Goal: Information Seeking & Learning: Learn about a topic

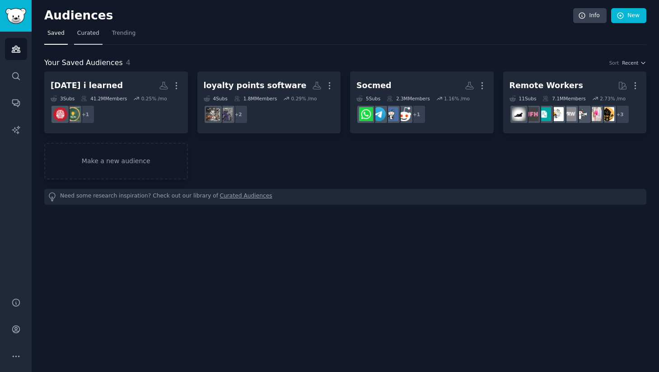
click at [85, 28] on link "Curated" at bounding box center [88, 35] width 28 height 19
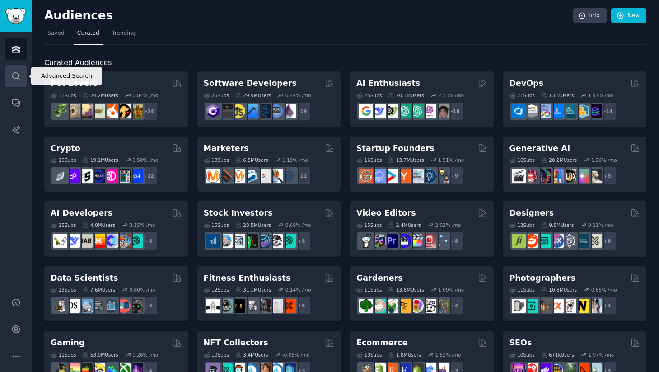
click at [21, 79] on link "Search" at bounding box center [16, 76] width 22 height 22
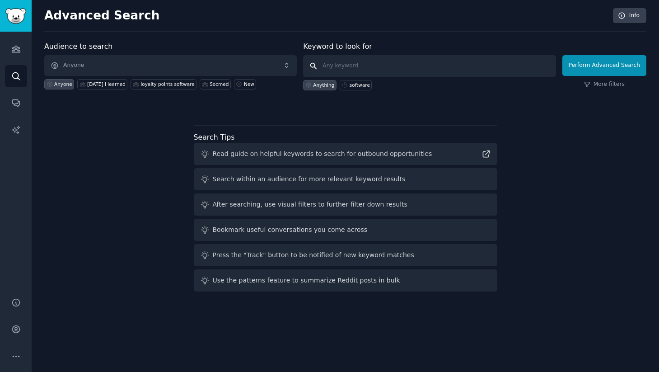
click at [359, 76] on input "text" at bounding box center [429, 66] width 252 height 22
type input "appointment software"
click button "Perform Advanced Search" at bounding box center [604, 65] width 84 height 21
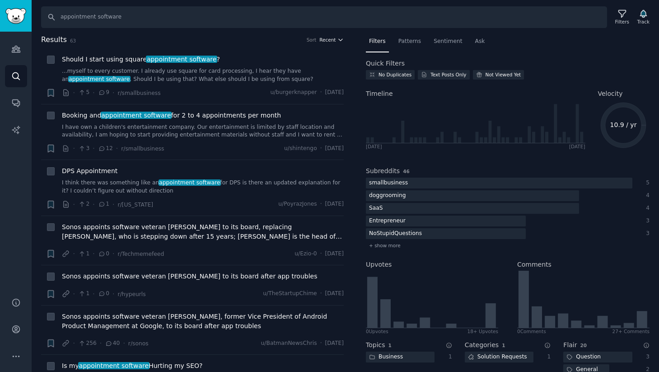
click at [329, 40] on span "Recent" at bounding box center [327, 40] width 16 height 6
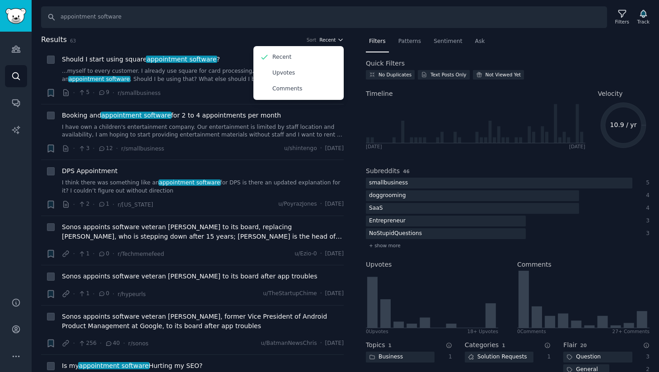
click at [329, 40] on span "Recent" at bounding box center [327, 40] width 16 height 6
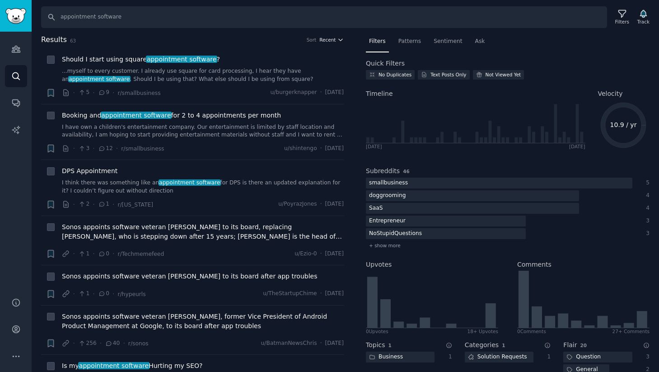
click at [329, 40] on span "Recent" at bounding box center [327, 40] width 16 height 6
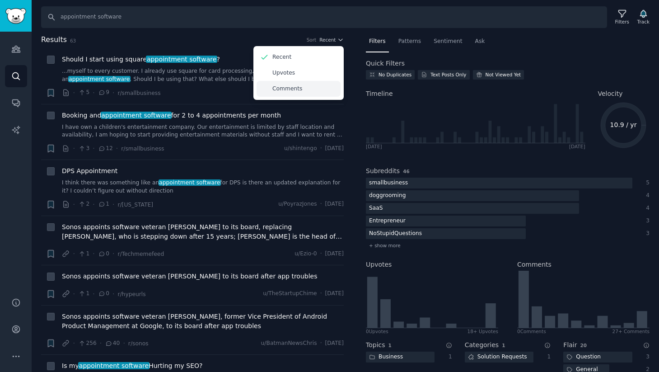
click at [323, 89] on div "Comments" at bounding box center [298, 89] width 84 height 16
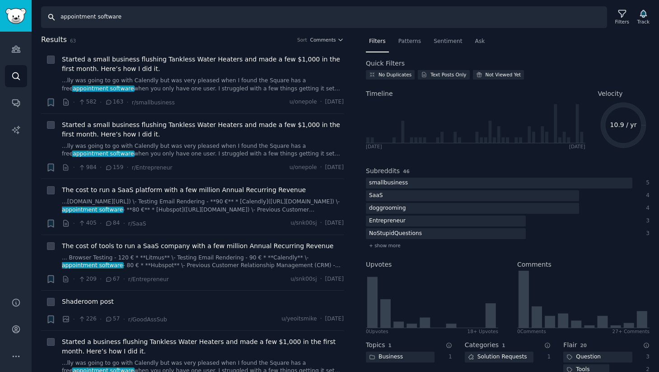
click at [130, 20] on input "appointment software" at bounding box center [324, 17] width 566 height 22
type input "indie hackers"
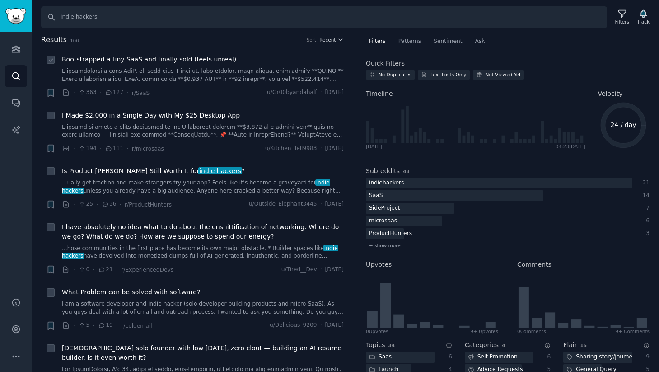
click at [151, 77] on link at bounding box center [203, 75] width 282 height 16
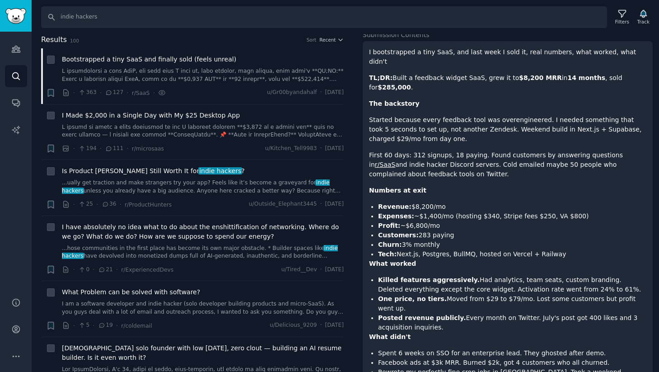
scroll to position [65, 0]
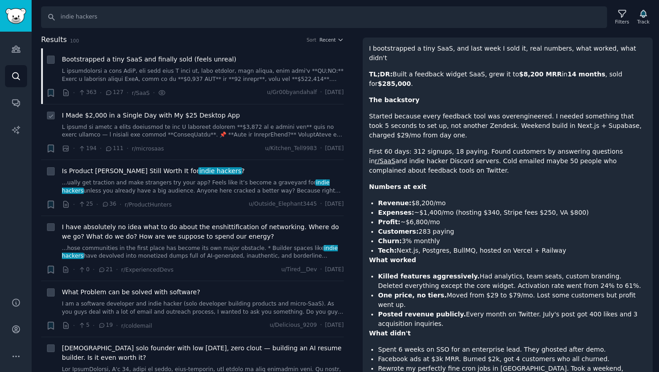
click at [219, 131] on link at bounding box center [203, 131] width 282 height 16
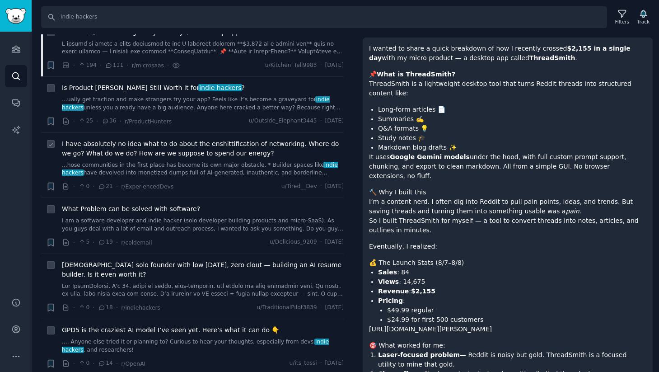
scroll to position [84, 0]
click at [215, 221] on link "I am a software developer and indie hacker (solo developer building products an…" at bounding box center [203, 224] width 282 height 16
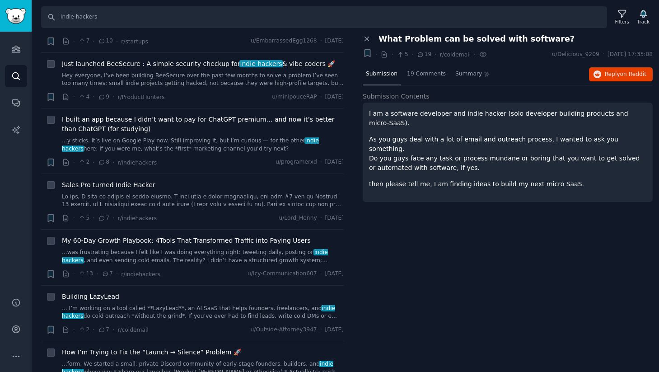
scroll to position [517, 0]
click at [154, 202] on link at bounding box center [203, 200] width 282 height 16
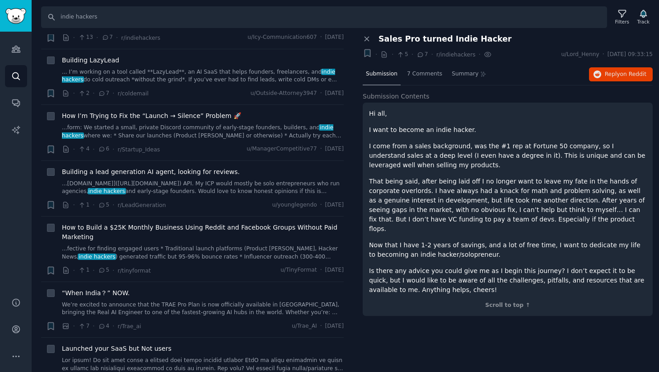
scroll to position [753, 0]
click at [167, 186] on link "...[DOMAIN_NAME]]([URL][DOMAIN_NAME]) API. My ICP would mostly be solo entrepre…" at bounding box center [203, 187] width 282 height 16
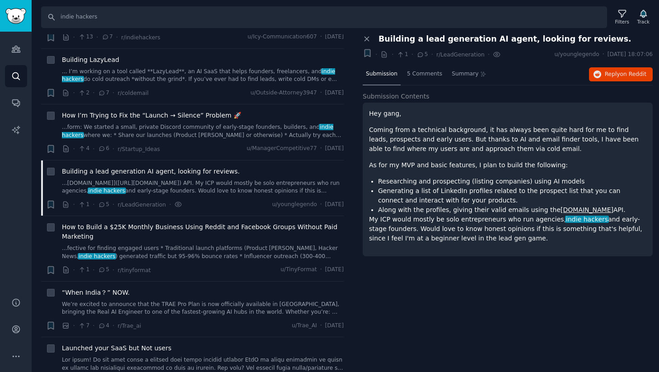
click at [480, 220] on p "My ICP would mostly be solo entrepreneurs who run agencies, indie hackers and e…" at bounding box center [507, 228] width 277 height 28
drag, startPoint x: 490, startPoint y: 218, endPoint x: 490, endPoint y: 235, distance: 17.6
click at [490, 235] on p "My ICP would mostly be solo entrepreneurs who run agencies, indie hackers and e…" at bounding box center [507, 228] width 277 height 28
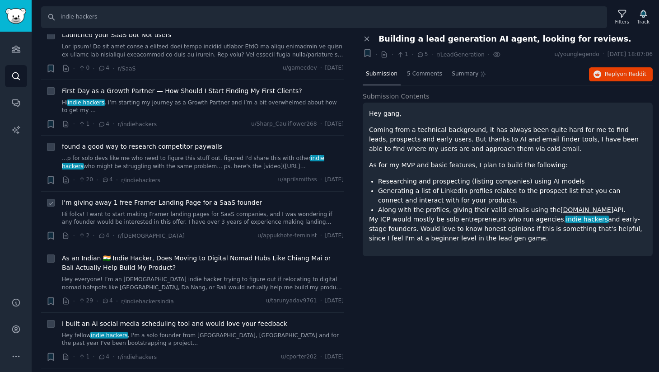
scroll to position [1067, 0]
click at [20, 113] on link "Conversations" at bounding box center [16, 103] width 22 height 22
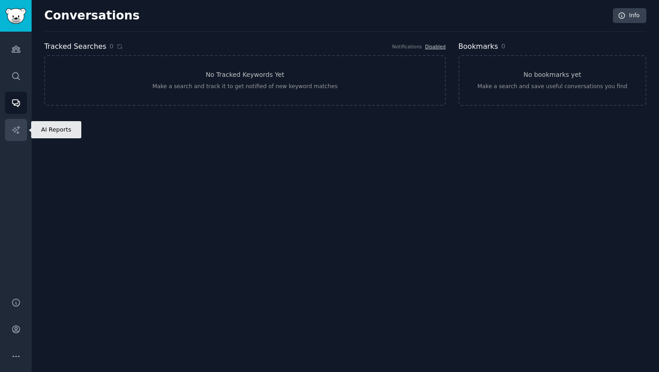
click at [22, 135] on link "AI Reports" at bounding box center [16, 130] width 22 height 22
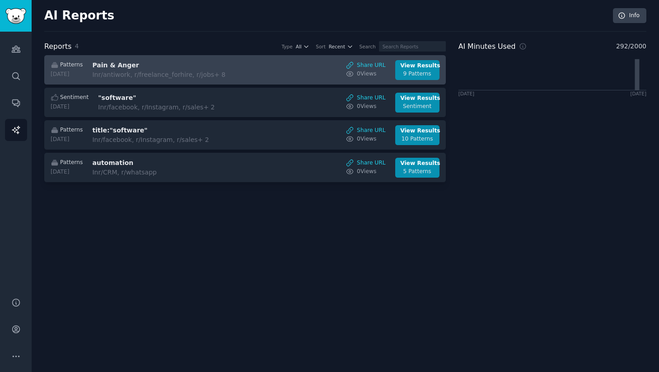
click at [111, 80] on link "Patterns [DATE] Pain & Anger In r/antiwork, r/freelance_forhire, r/jobs + 8 Sha…" at bounding box center [244, 69] width 401 height 29
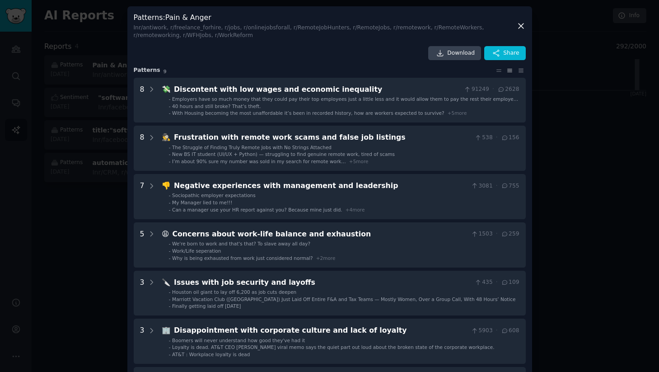
click at [89, 215] on div at bounding box center [329, 186] width 659 height 372
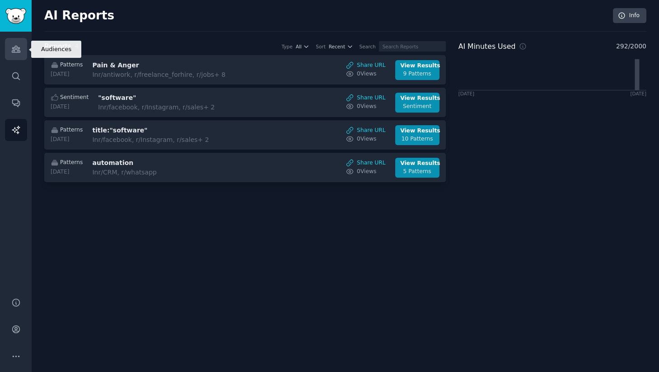
click at [13, 48] on icon "Sidebar" at bounding box center [15, 48] width 9 height 9
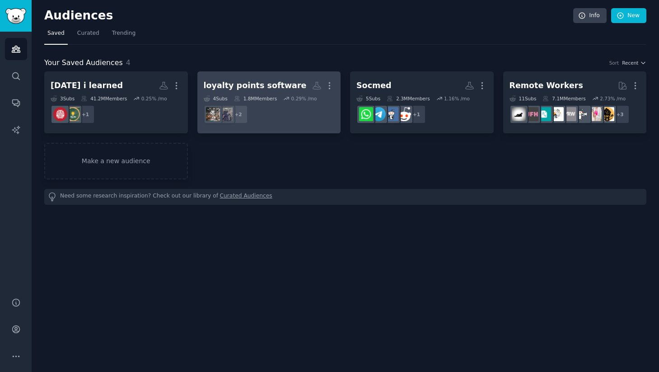
click at [281, 117] on dd "r/restaurateur, r/restaurant + 2" at bounding box center [269, 114] width 131 height 25
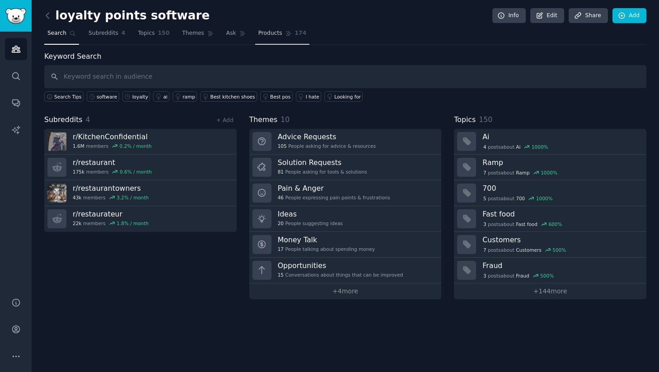
click at [268, 35] on span "Products" at bounding box center [270, 33] width 24 height 8
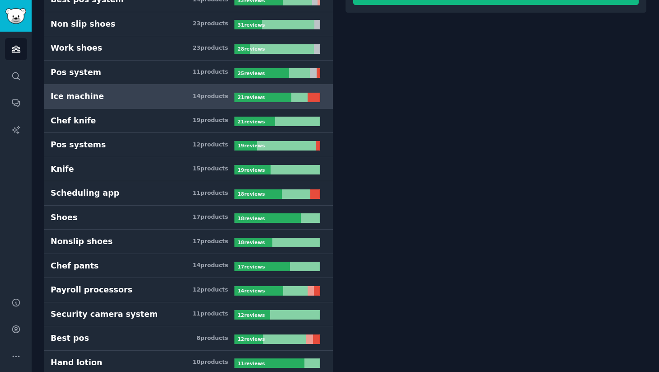
scroll to position [205, 0]
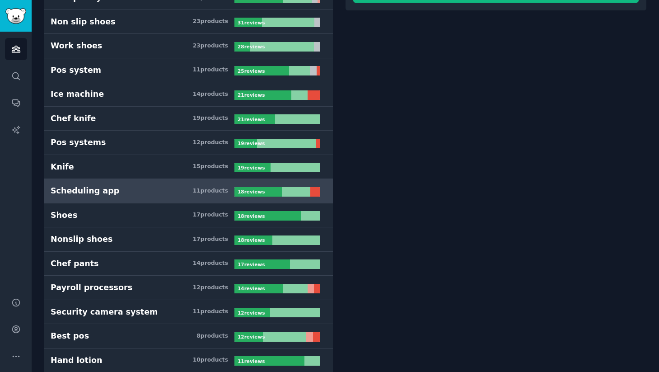
click at [168, 195] on h3 "Scheduling app 11 product s" at bounding box center [143, 190] width 184 height 11
click at [98, 193] on div "Scheduling app" at bounding box center [85, 190] width 69 height 11
click at [274, 195] on div at bounding box center [257, 191] width 47 height 9
click at [273, 188] on div at bounding box center [257, 191] width 47 height 9
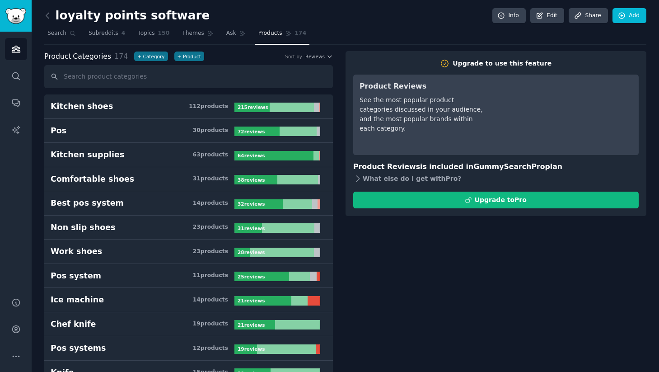
click at [406, 177] on div "What else do I get with Pro ?" at bounding box center [495, 178] width 285 height 13
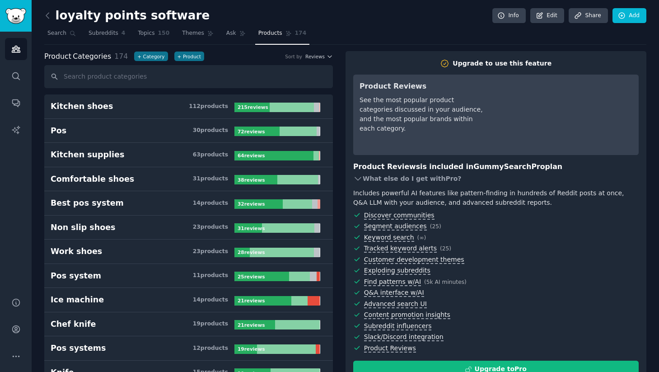
click at [406, 177] on div "What else do I get with Pro ?" at bounding box center [495, 178] width 285 height 13
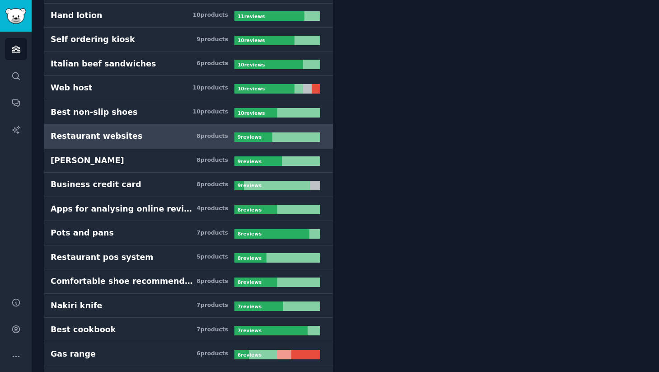
scroll to position [551, 0]
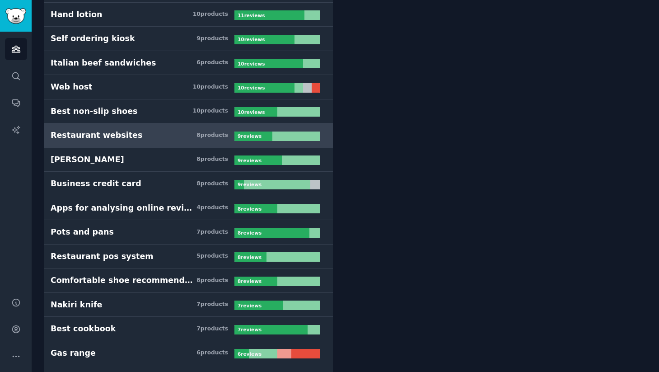
click at [139, 141] on link "Restaurant websites 8 product s 9 review s" at bounding box center [188, 135] width 289 height 24
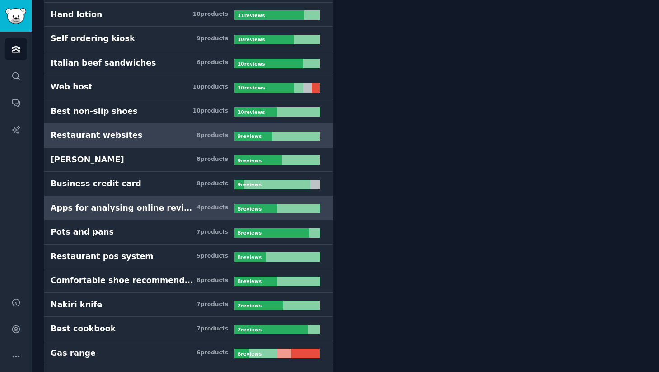
click at [135, 216] on link "Apps for analysing online reviews 4 product s 8 review s" at bounding box center [188, 208] width 289 height 24
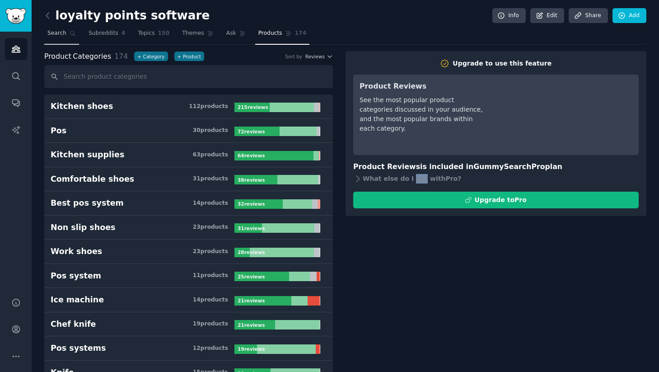
click at [61, 36] on span "Search" at bounding box center [56, 33] width 19 height 8
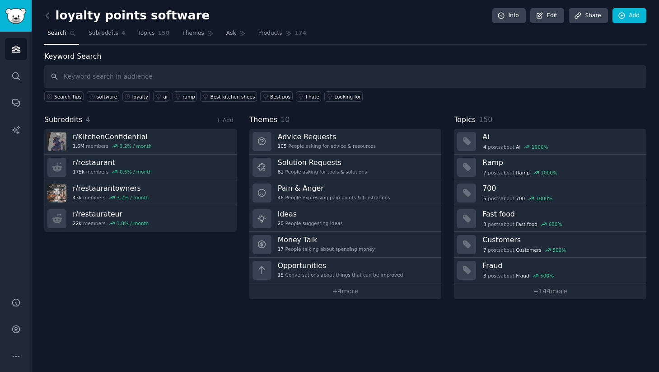
click at [137, 78] on input "text" at bounding box center [345, 76] width 602 height 23
type input "digital menu"
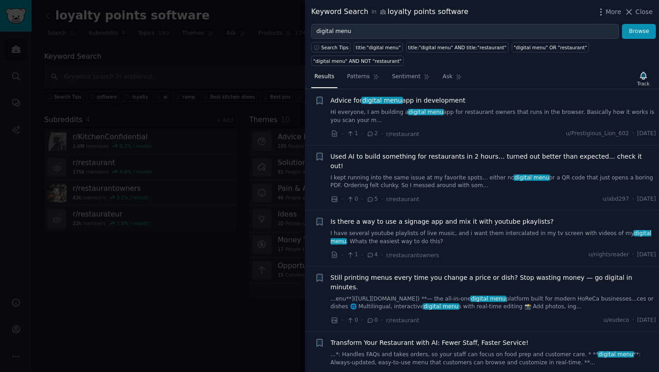
scroll to position [191, 0]
click at [169, 219] on div at bounding box center [329, 186] width 659 height 372
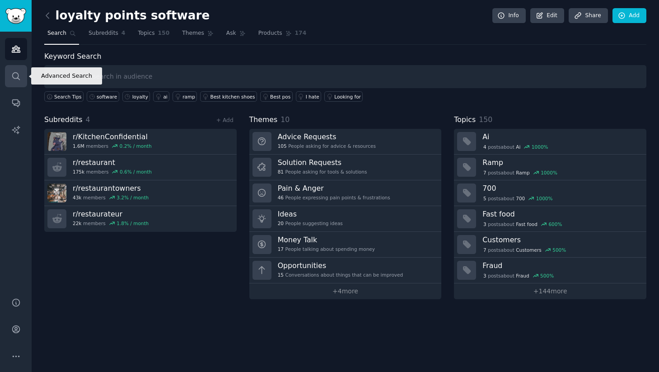
click at [11, 81] on link "Search" at bounding box center [16, 76] width 22 height 22
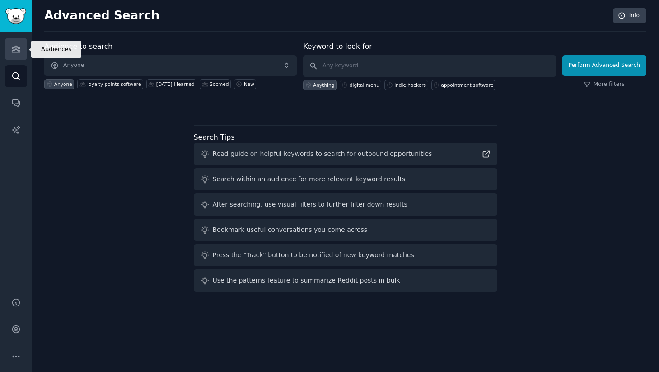
click at [19, 54] on link "Audiences" at bounding box center [16, 49] width 22 height 22
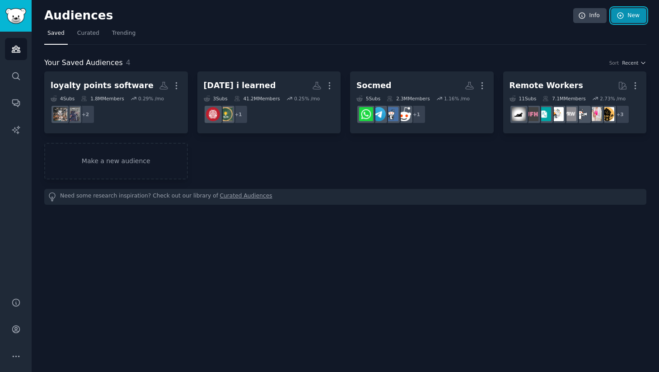
click at [624, 23] on link "New" at bounding box center [628, 15] width 35 height 15
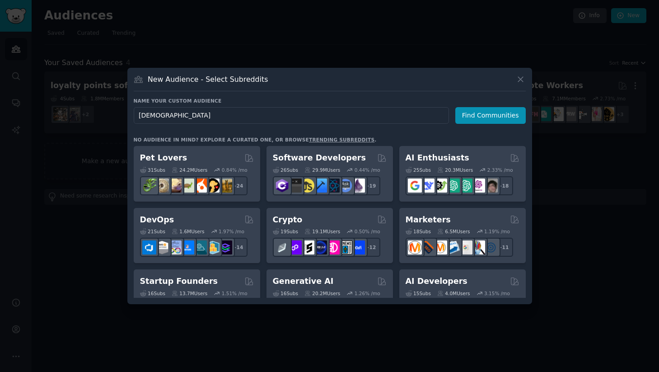
type input "[GEOGRAPHIC_DATA]"
click button "Find Communities" at bounding box center [490, 115] width 70 height 17
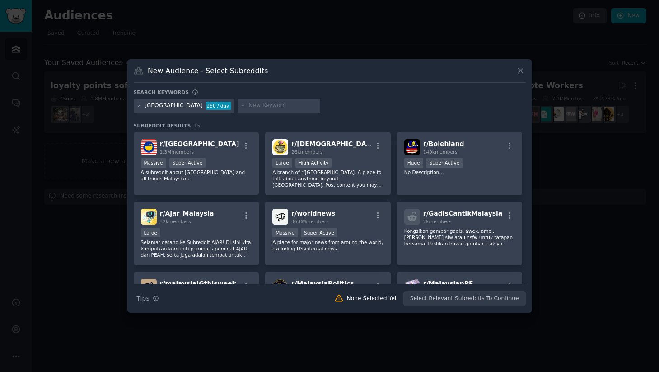
click at [220, 161] on div "Massive Super Active" at bounding box center [196, 163] width 111 height 11
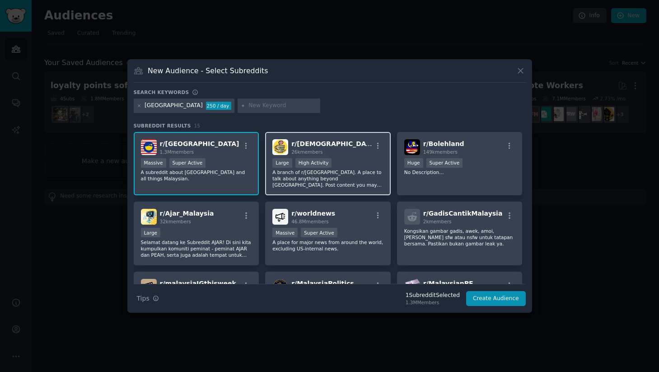
click at [317, 173] on p "A branch of r/[GEOGRAPHIC_DATA]. A place to talk about anything beyond [GEOGRAP…" at bounding box center [327, 178] width 111 height 19
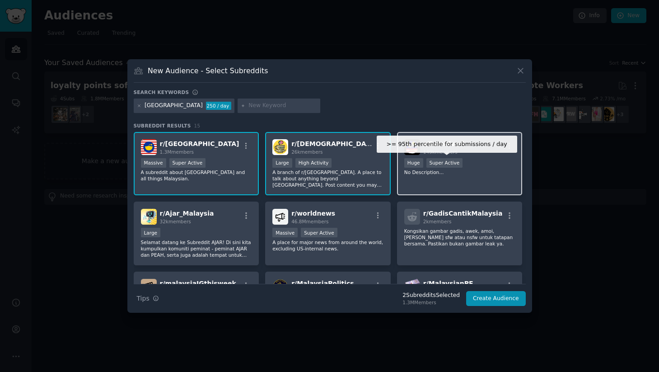
click at [434, 160] on div "Super Active" at bounding box center [444, 162] width 37 height 9
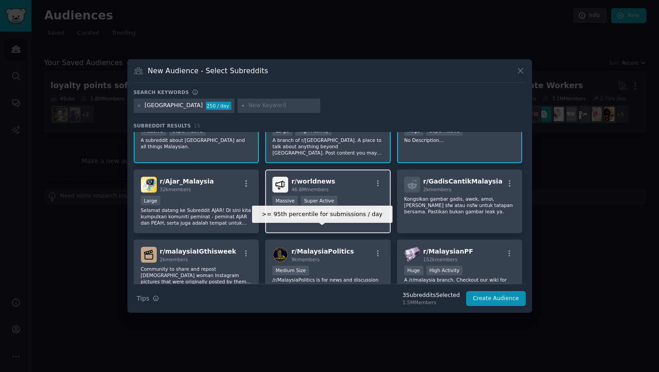
scroll to position [36, 0]
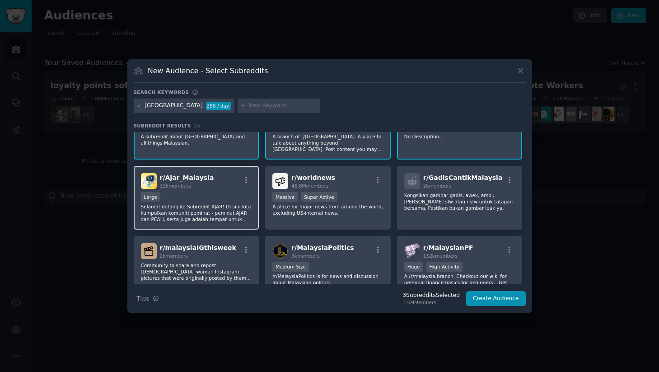
click at [228, 212] on p "Selamat datang ke Subreddit AJAR! Di sini kita kumpulkan komuniti peminat - pem…" at bounding box center [196, 212] width 111 height 19
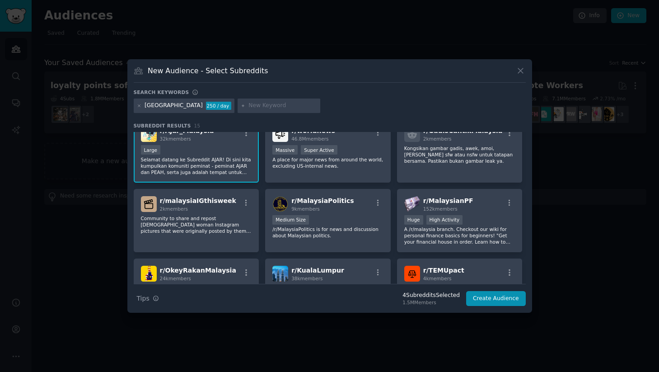
scroll to position [93, 0]
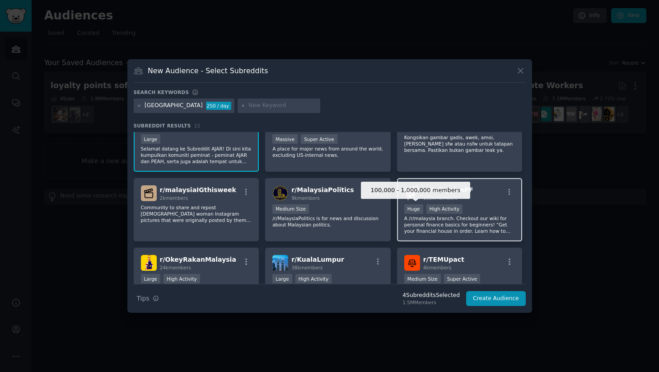
click at [415, 212] on div "Huge" at bounding box center [413, 208] width 19 height 9
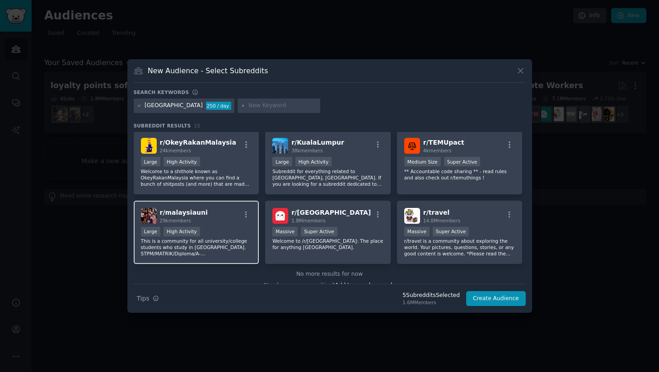
scroll to position [212, 0]
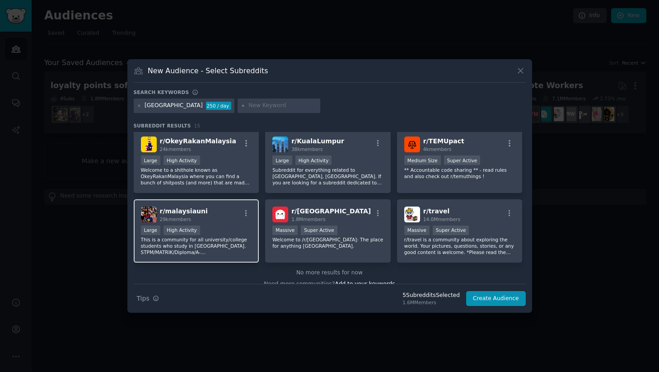
click at [212, 242] on p "This is a community for all university/college students who study in [GEOGRAPHI…" at bounding box center [196, 245] width 111 height 19
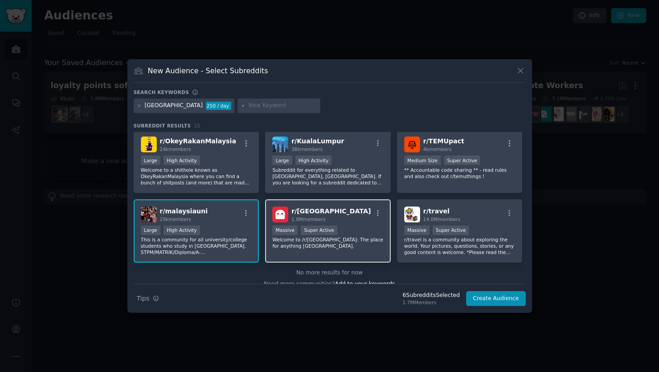
scroll to position [222, 0]
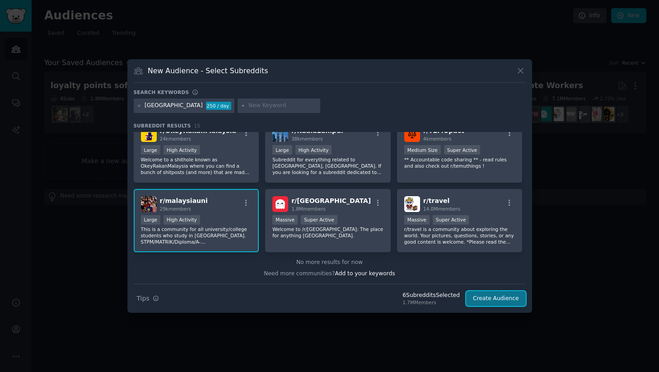
click at [483, 302] on button "Create Audience" at bounding box center [496, 298] width 60 height 15
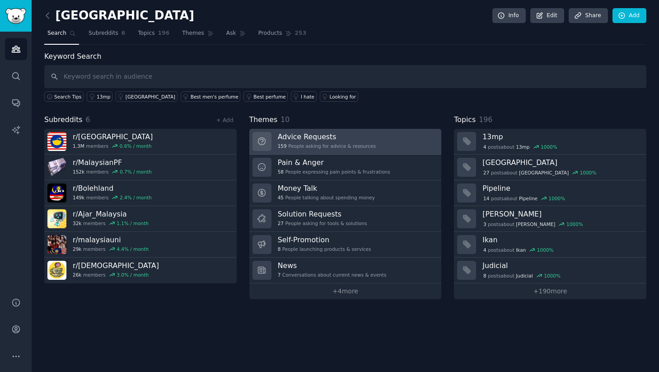
click at [338, 139] on h3 "Advice Requests" at bounding box center [327, 136] width 98 height 9
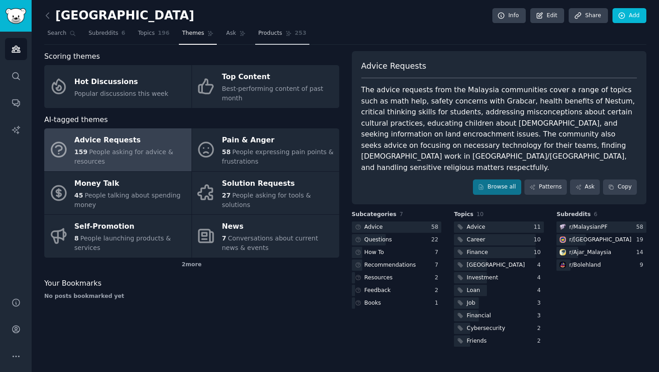
click at [266, 37] on link "Products 253" at bounding box center [282, 35] width 54 height 19
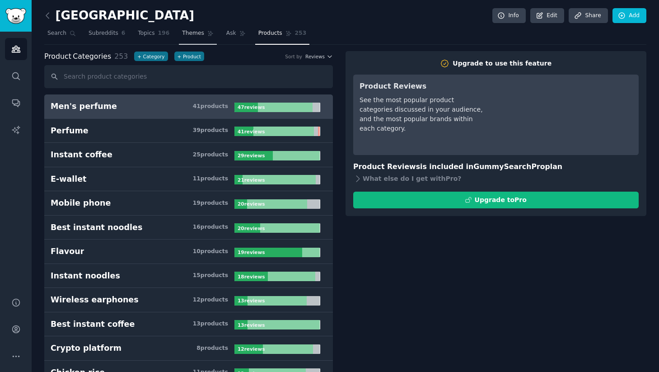
click at [194, 35] on span "Themes" at bounding box center [193, 33] width 22 height 8
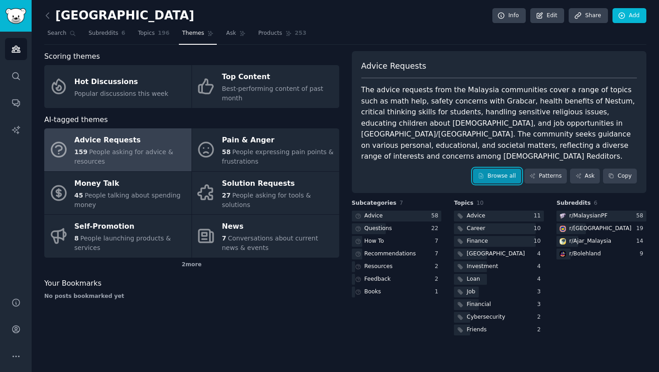
click at [499, 168] on link "Browse all" at bounding box center [497, 175] width 48 height 15
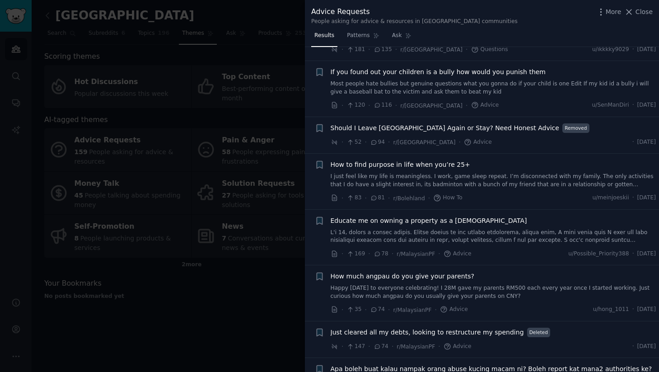
scroll to position [212, 0]
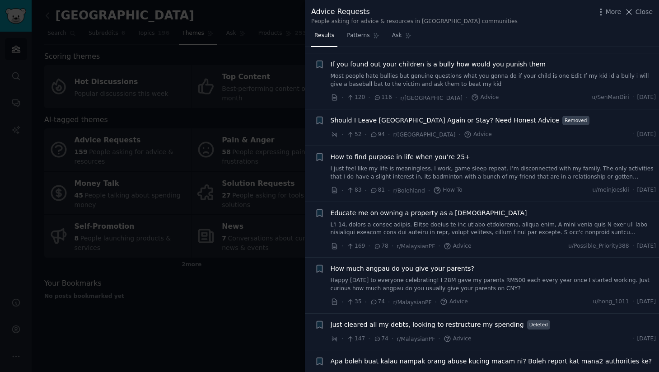
click at [217, 301] on div at bounding box center [329, 186] width 659 height 372
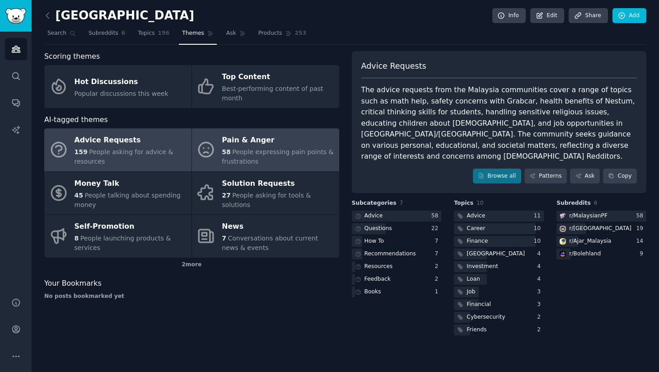
click at [221, 159] on link "Pain & Anger 58 People expressing pain points & frustrations" at bounding box center [265, 149] width 147 height 43
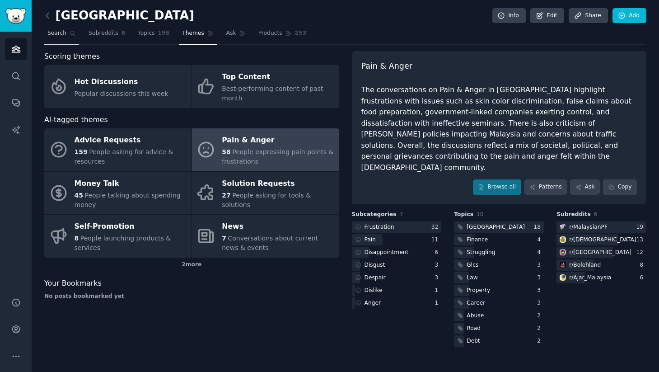
click at [59, 35] on span "Search" at bounding box center [56, 33] width 19 height 8
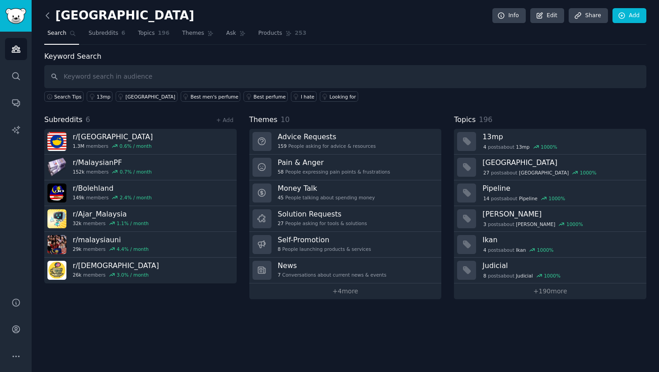
click at [51, 18] on icon at bounding box center [47, 15] width 9 height 9
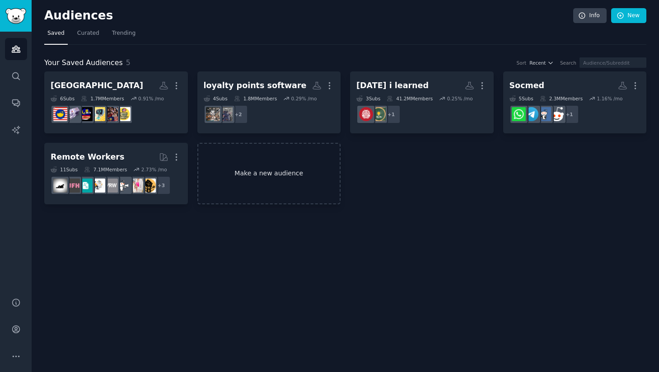
click at [270, 183] on link "Make a new audience" at bounding box center [269, 174] width 144 height 62
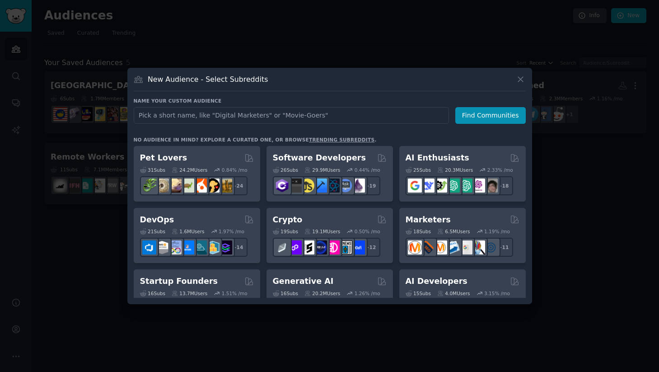
click at [255, 113] on input "text" at bounding box center [291, 115] width 315 height 17
type input "small business"
click button "Find Communities" at bounding box center [490, 115] width 70 height 17
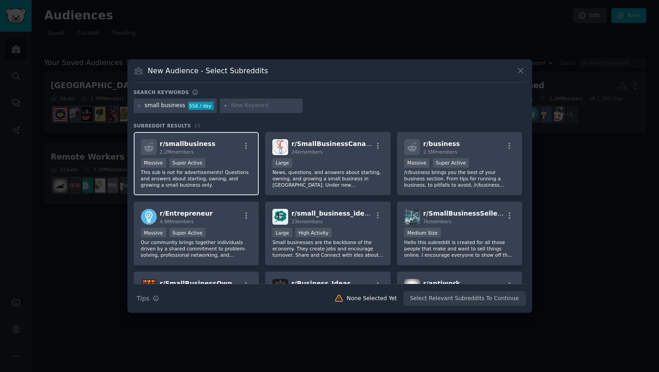
click at [243, 164] on div "Massive Super Active" at bounding box center [196, 163] width 111 height 11
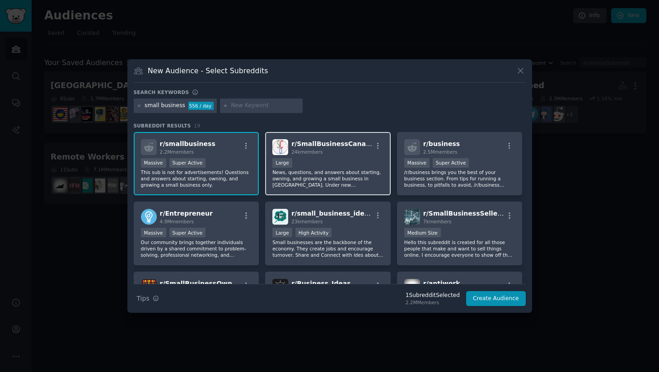
click at [311, 158] on div "10,000 - 100,000 members Large" at bounding box center [327, 163] width 111 height 11
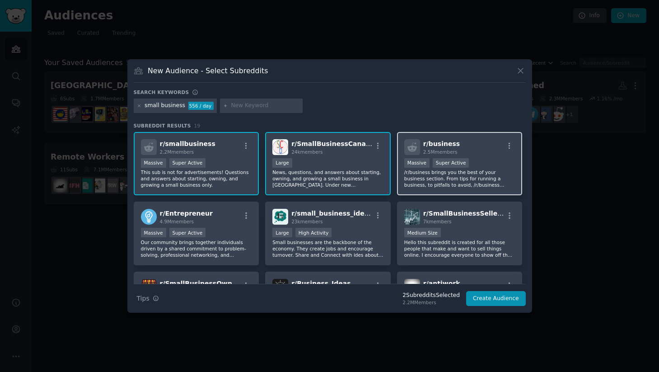
click at [398, 172] on div "r/ business 2.5M members Massive Super Active /r/business brings you the best o…" at bounding box center [460, 164] width 126 height 64
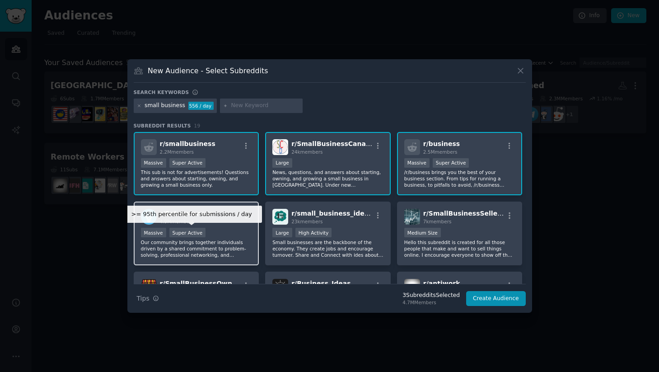
click at [203, 232] on div "Super Active" at bounding box center [187, 232] width 37 height 9
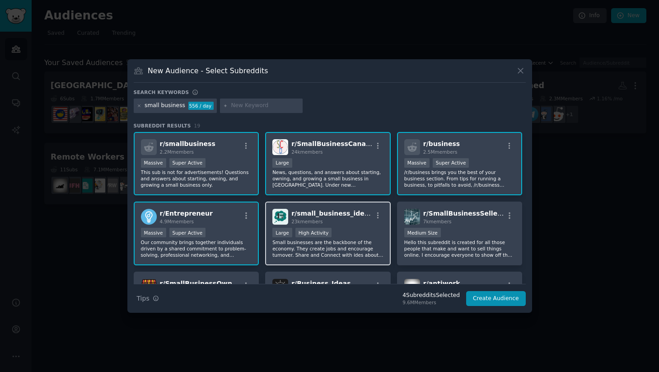
click at [297, 255] on p "Small businesses are the backbone of the economy. They create jobs and encourag…" at bounding box center [327, 248] width 111 height 19
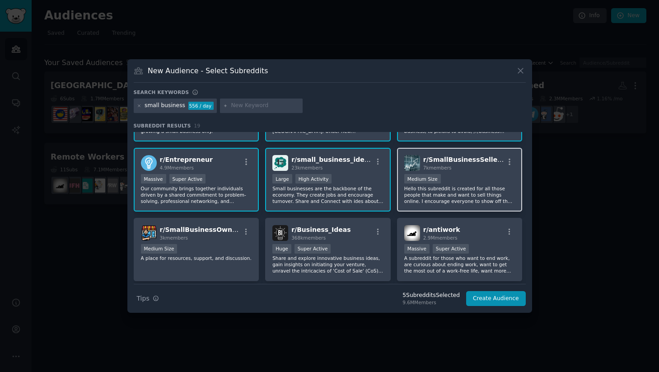
scroll to position [42, 0]
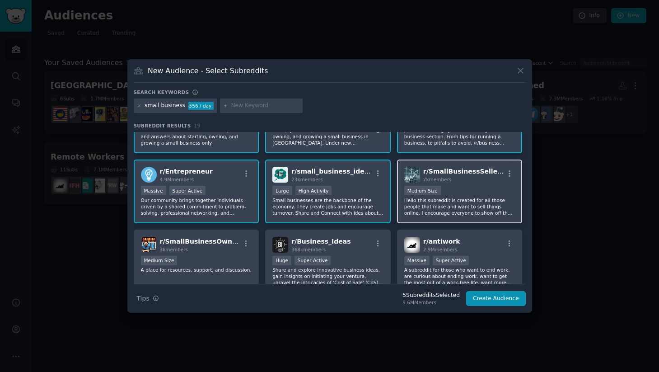
click at [469, 196] on div "Medium Size" at bounding box center [459, 191] width 111 height 11
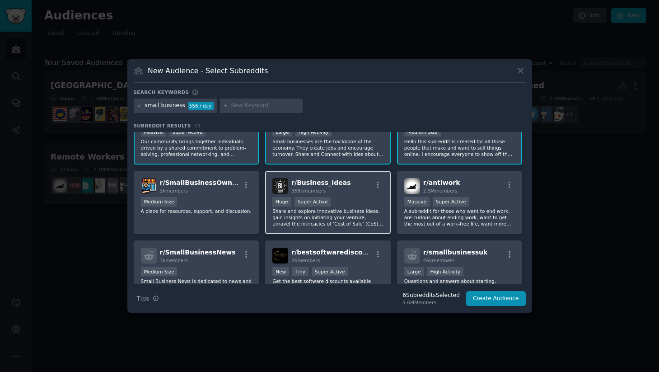
scroll to position [109, 0]
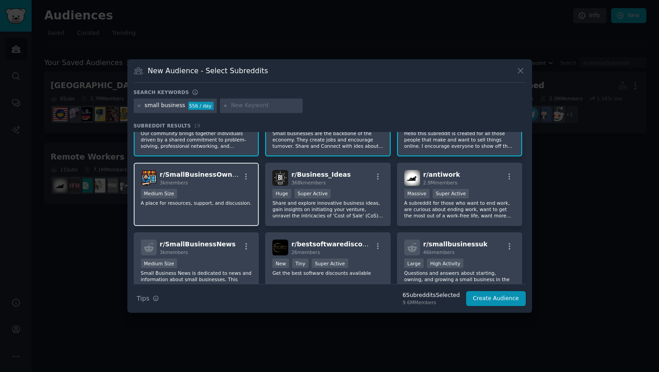
click at [237, 210] on div "r/ SmallBusinessOwners 3k members Medium Size A place for resources, support, a…" at bounding box center [197, 195] width 126 height 64
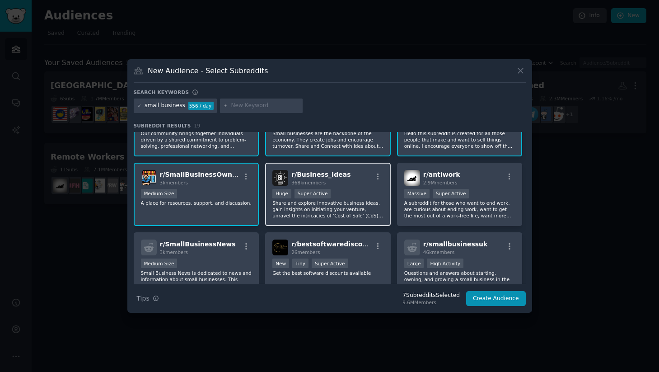
click at [303, 210] on p "Share and explore innovative business ideas, gain insights on initiating your v…" at bounding box center [327, 209] width 111 height 19
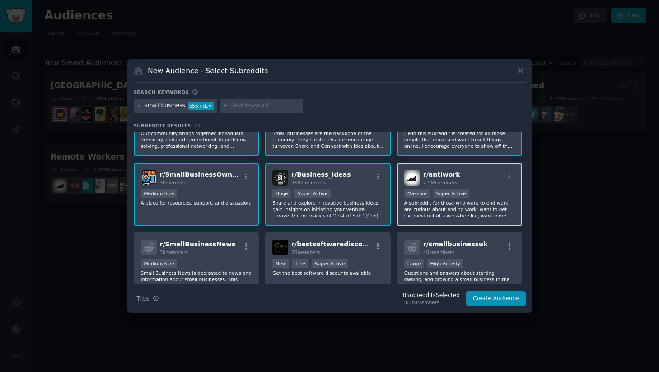
click at [420, 212] on p "A subreddit for those who want to end work, are curious about ending work, want…" at bounding box center [459, 209] width 111 height 19
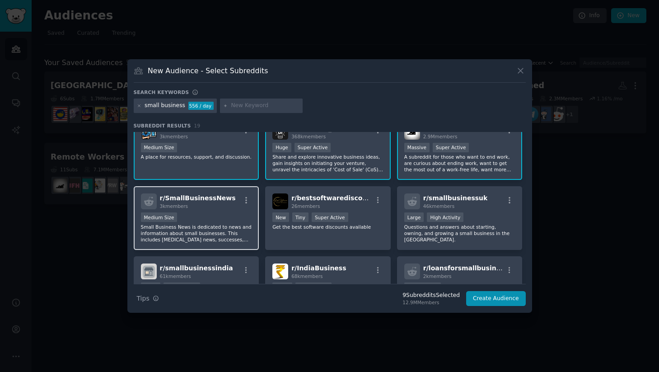
scroll to position [156, 0]
click at [224, 230] on p "Small Business News is dedicated to news and information about small businesses…" at bounding box center [196, 232] width 111 height 19
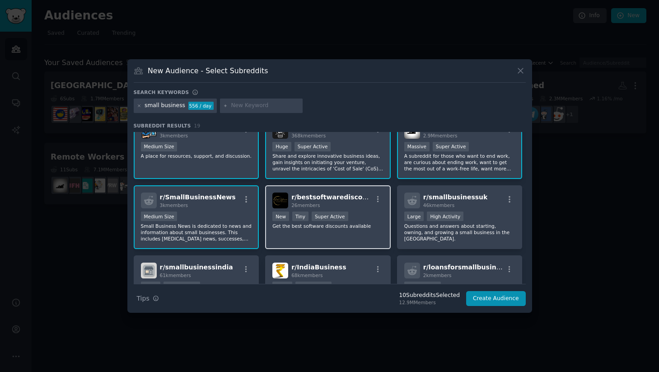
click at [302, 233] on div "r/ bestsoftwarediscounts 26 members New Tiny Super Active Get the best software…" at bounding box center [328, 217] width 126 height 64
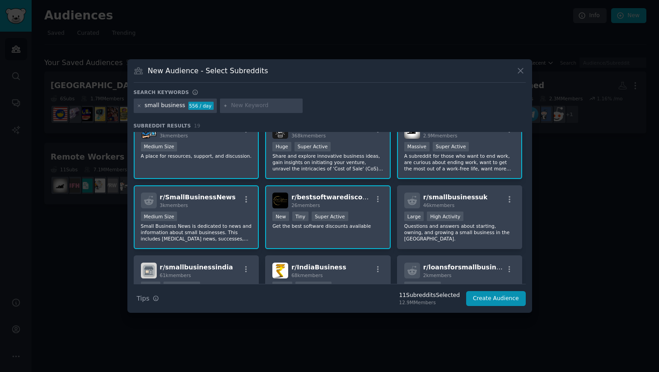
click at [354, 228] on p "Get the best software discounts available" at bounding box center [327, 226] width 111 height 6
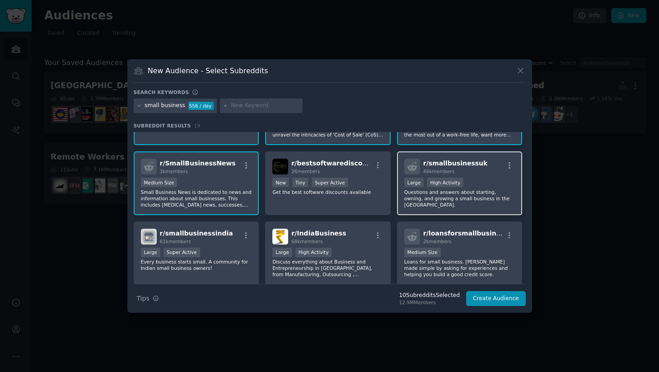
scroll to position [191, 0]
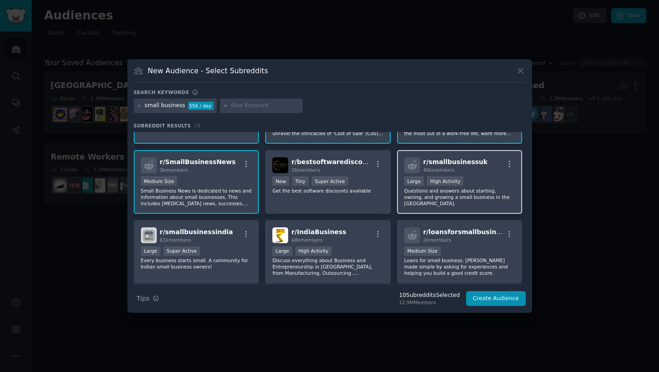
click at [433, 194] on p "Questions and answers about starting, owning, and growing a small business in t…" at bounding box center [459, 196] width 111 height 19
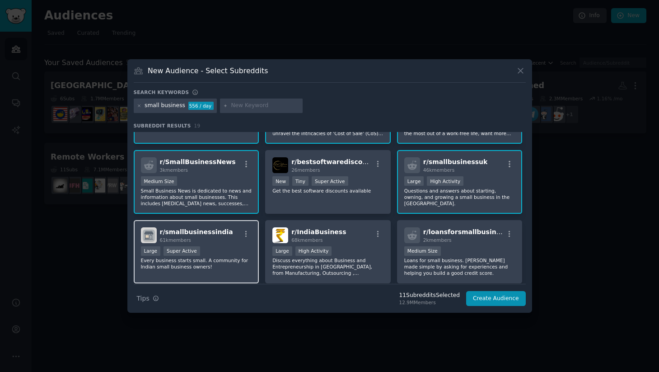
click at [228, 260] on p "Every business starts small. A community for Indian small business owners!" at bounding box center [196, 263] width 111 height 13
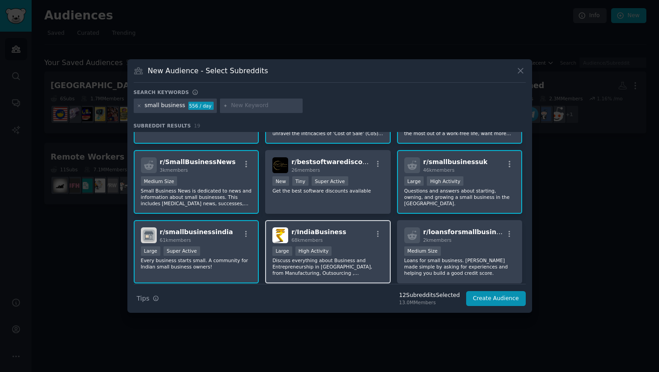
click at [376, 270] on p "Discuss everything about Business and Entrepreneurship in [GEOGRAPHIC_DATA], fr…" at bounding box center [327, 266] width 111 height 19
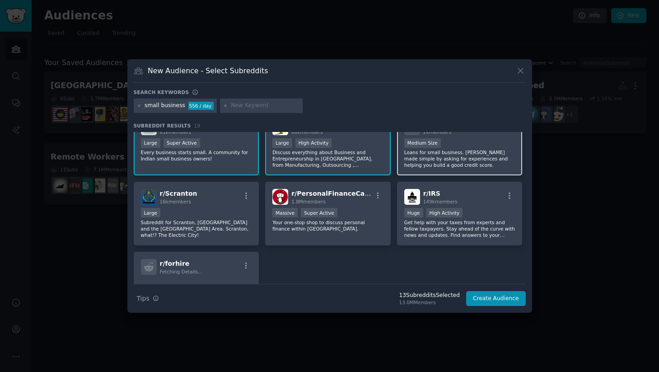
scroll to position [301, 0]
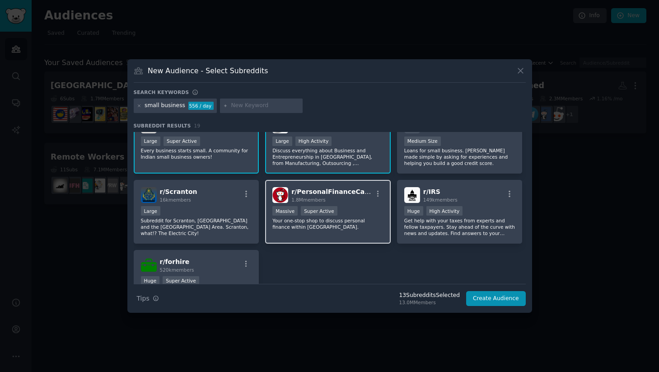
click at [359, 219] on p "Your one-stop shop to discuss personal finance within [GEOGRAPHIC_DATA]." at bounding box center [327, 223] width 111 height 13
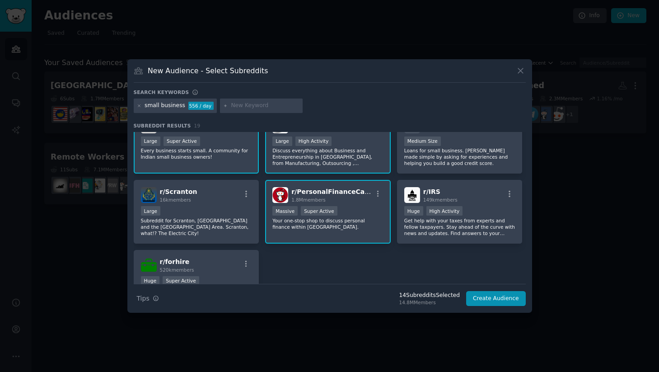
scroll to position [362, 0]
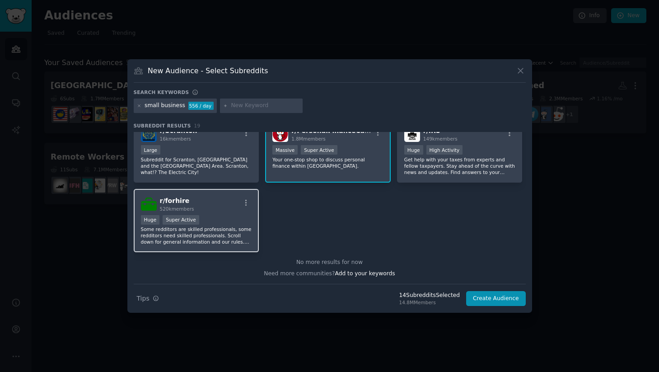
click at [233, 230] on p "Some redditors are skilled professionals, some redditors need skilled professio…" at bounding box center [196, 235] width 111 height 19
click at [481, 297] on button "Create Audience" at bounding box center [496, 298] width 60 height 15
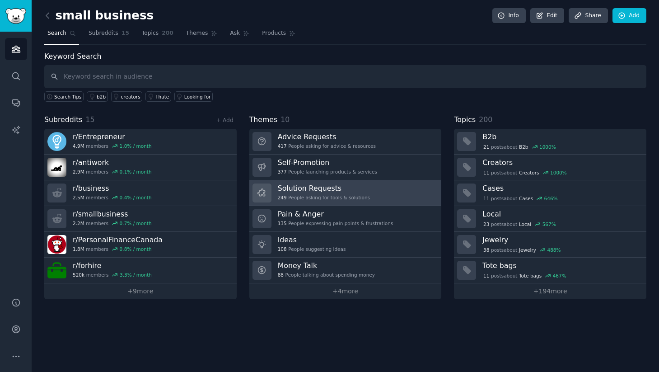
click at [314, 194] on div "249 People asking for tools & solutions" at bounding box center [324, 197] width 92 height 6
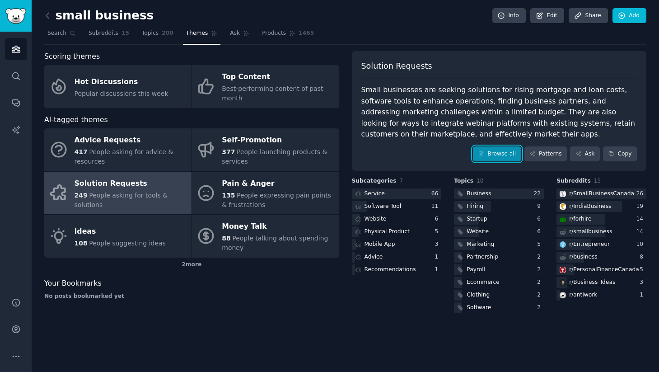
click at [502, 152] on link "Browse all" at bounding box center [497, 153] width 48 height 15
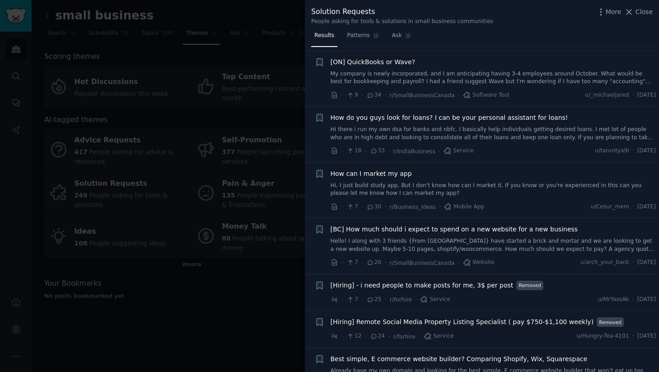
scroll to position [161, 0]
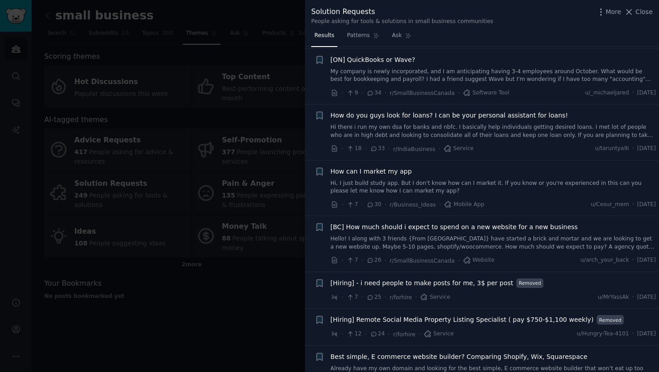
click at [343, 172] on span "How can I market my app" at bounding box center [371, 171] width 81 height 9
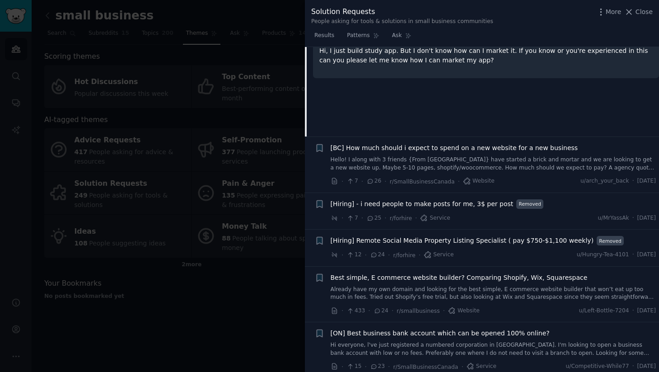
scroll to position [376, 0]
click at [519, 215] on div "· 7 · 25 · r/forhire · Service u/MrYassAk · [DATE]" at bounding box center [494, 216] width 326 height 9
click at [484, 202] on span "[Hiring] - i need people to make posts for me, 3$ per post" at bounding box center [422, 202] width 183 height 9
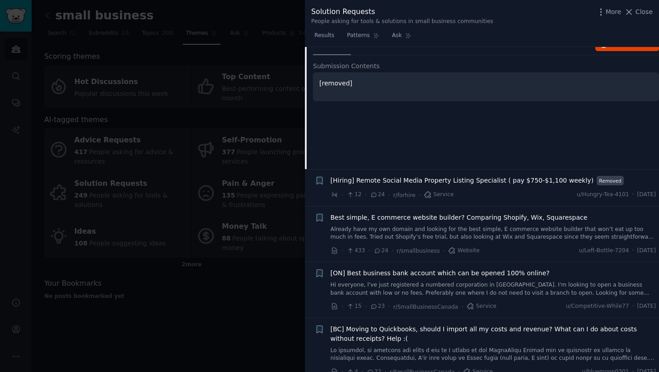
scroll to position [436, 0]
click at [510, 214] on span "Best simple, E commerce website builder? Comparing Shopify, Wix, Squarespace" at bounding box center [459, 216] width 257 height 9
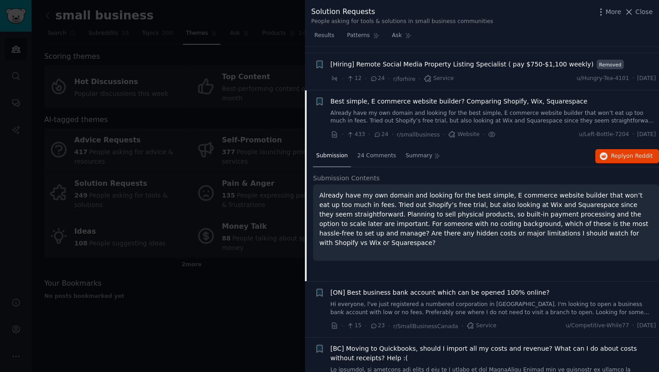
scroll to position [407, 0]
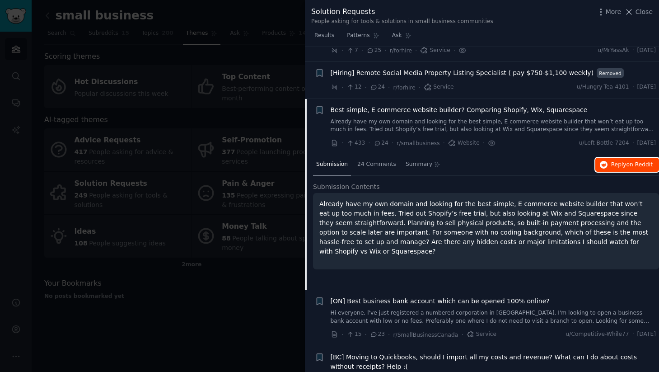
click at [616, 162] on span "Reply on Reddit" at bounding box center [632, 165] width 42 height 8
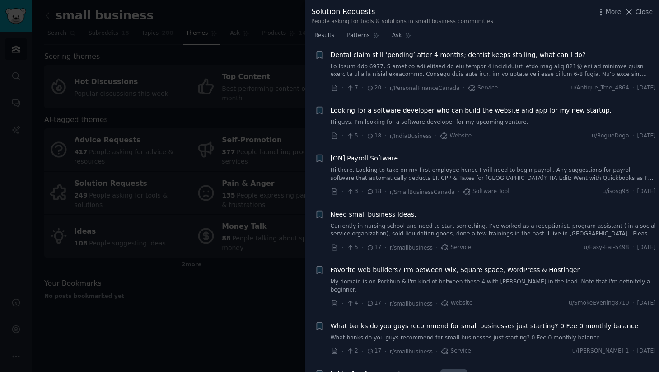
scroll to position [832, 0]
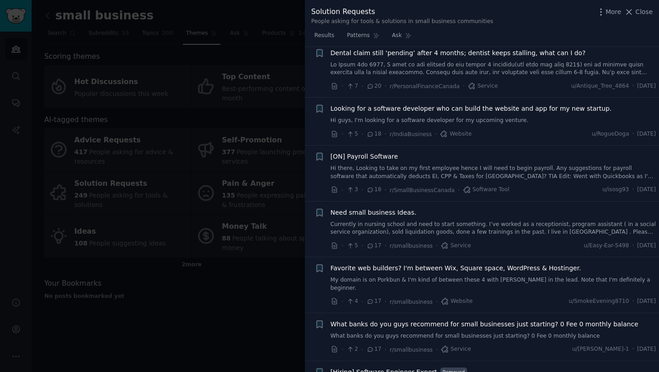
click at [510, 121] on link "Hi guys, I'm looking for a software developer for my upcoming venture." at bounding box center [494, 121] width 326 height 8
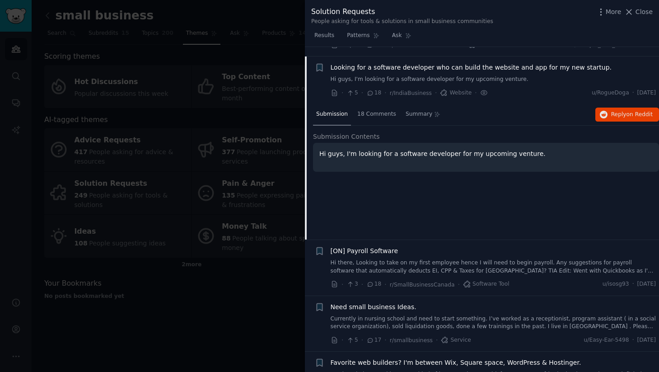
scroll to position [747, 0]
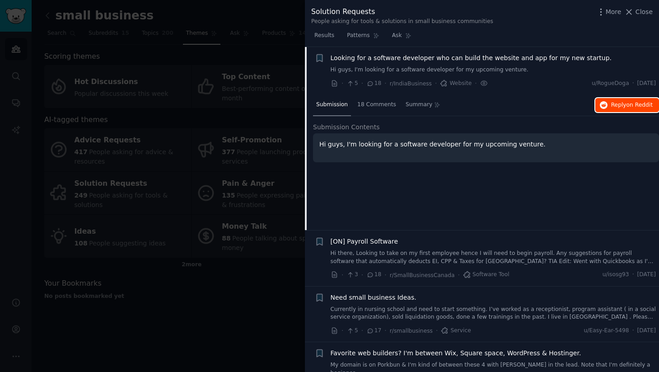
click at [605, 102] on icon "button" at bounding box center [604, 105] width 8 height 8
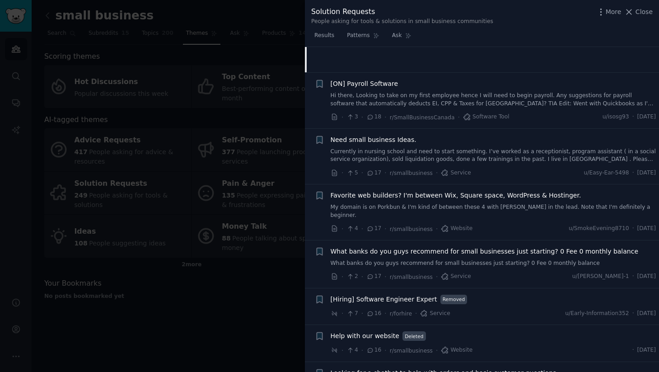
scroll to position [906, 0]
click at [505, 205] on link "My domain is on Porkbun & I'm kind of between these 4 with [PERSON_NAME] in the…" at bounding box center [494, 210] width 326 height 16
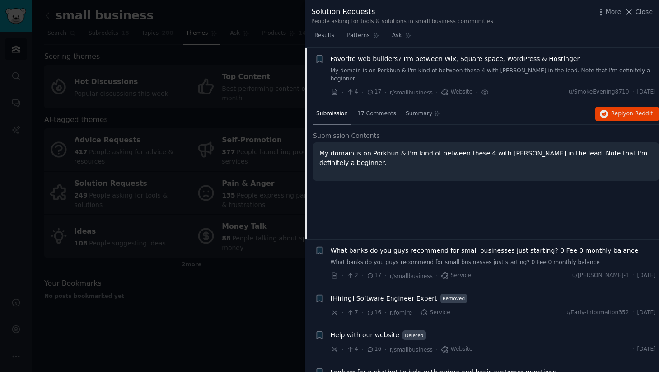
scroll to position [907, 0]
click at [606, 109] on button "Reply on Reddit" at bounding box center [627, 113] width 64 height 14
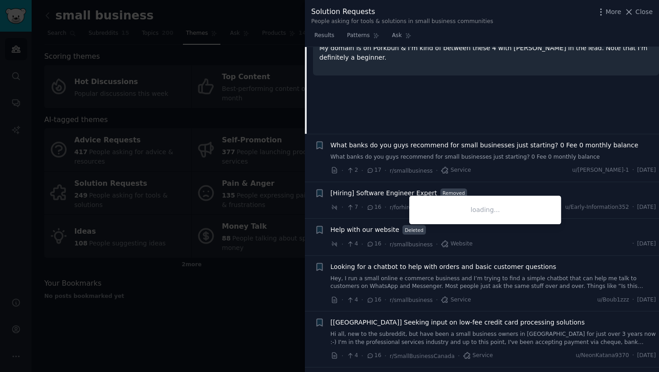
scroll to position [1012, 0]
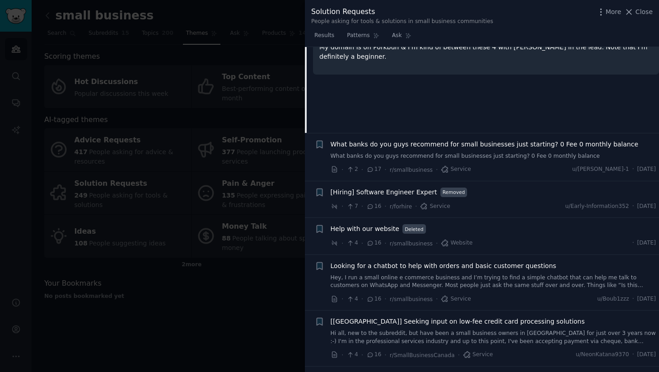
click at [485, 201] on div "· 7 · 16 · r/forhire · Service u/Early-Information352 · [DATE]" at bounding box center [494, 205] width 326 height 9
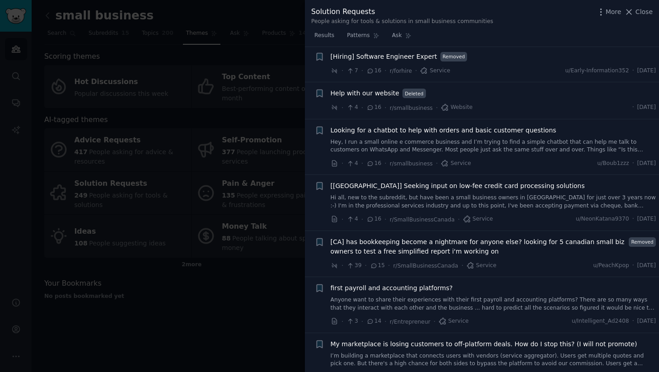
scroll to position [1151, 0]
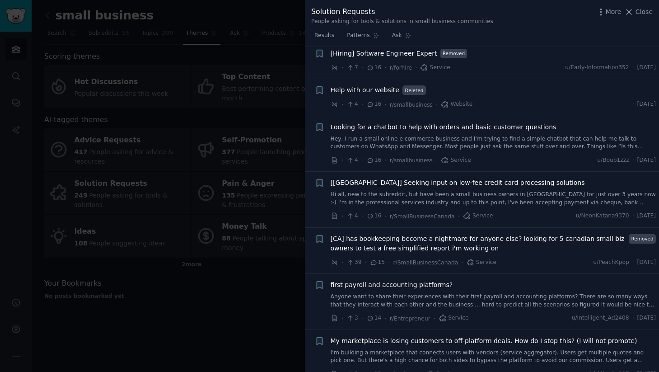
click at [487, 122] on span "Looking for a chatbot to help with orders and basic customer questions" at bounding box center [444, 126] width 226 height 9
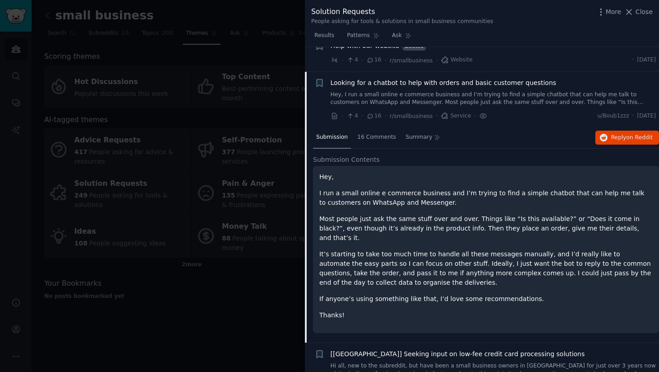
scroll to position [1076, 0]
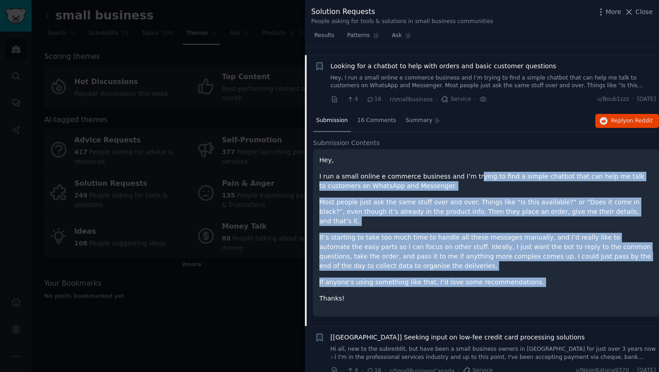
drag, startPoint x: 467, startPoint y: 166, endPoint x: 459, endPoint y: 270, distance: 104.6
click at [459, 270] on div "Hey, I run a small online e commerce business and I’m trying to find a simple c…" at bounding box center [485, 229] width 333 height 148
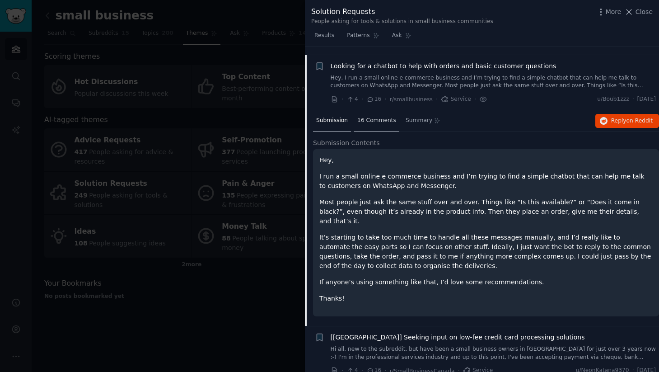
click at [389, 117] on span "16 Comments" at bounding box center [376, 121] width 39 height 8
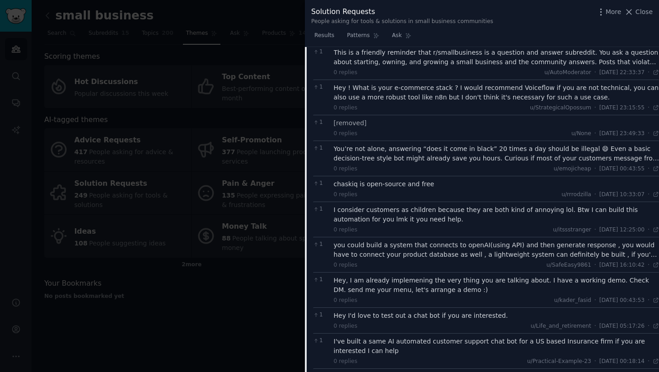
scroll to position [1184, 0]
